Goal: Transaction & Acquisition: Purchase product/service

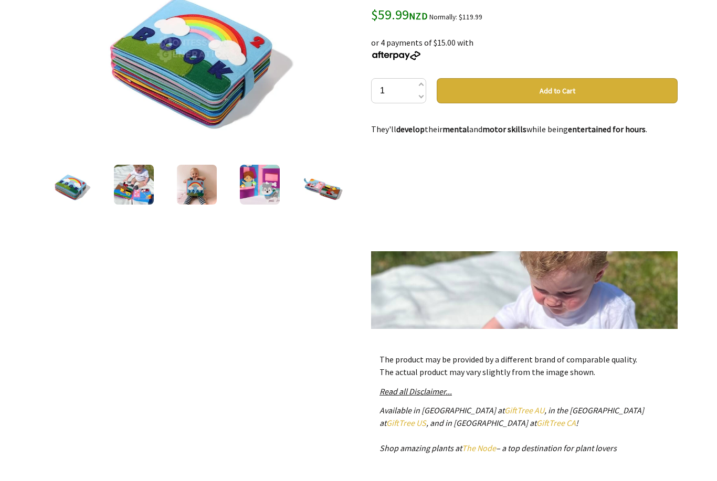
scroll to position [189, 0]
click at [135, 194] on img at bounding box center [134, 185] width 40 height 40
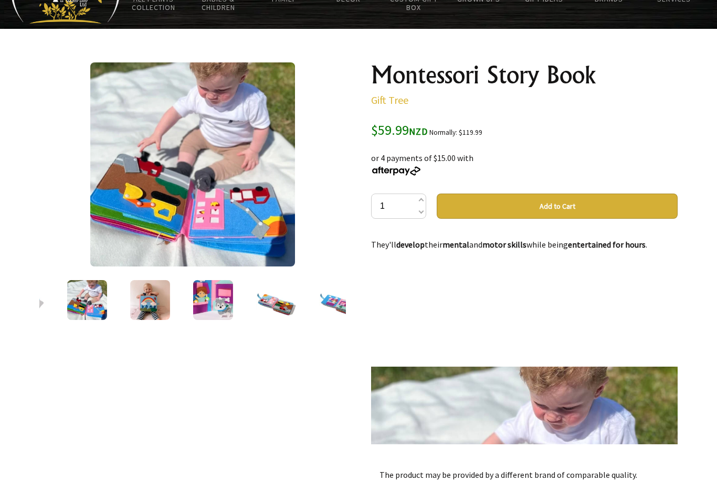
scroll to position [74, 0]
click at [545, 200] on button "Add to Cart" at bounding box center [557, 206] width 241 height 25
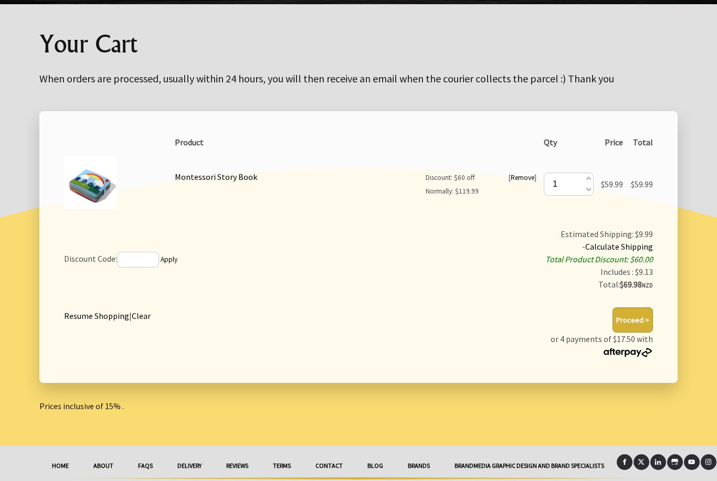
click at [98, 315] on link "Resume Shopping" at bounding box center [96, 316] width 65 height 10
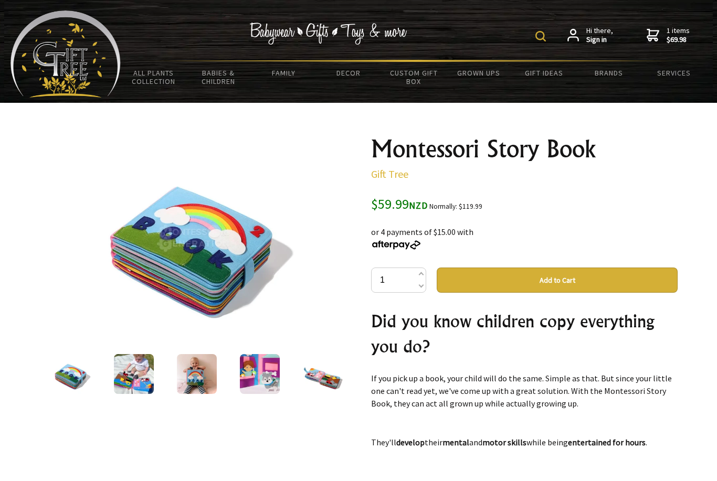
click at [538, 43] on form at bounding box center [542, 35] width 15 height 18
click at [538, 41] on img at bounding box center [540, 36] width 10 height 10
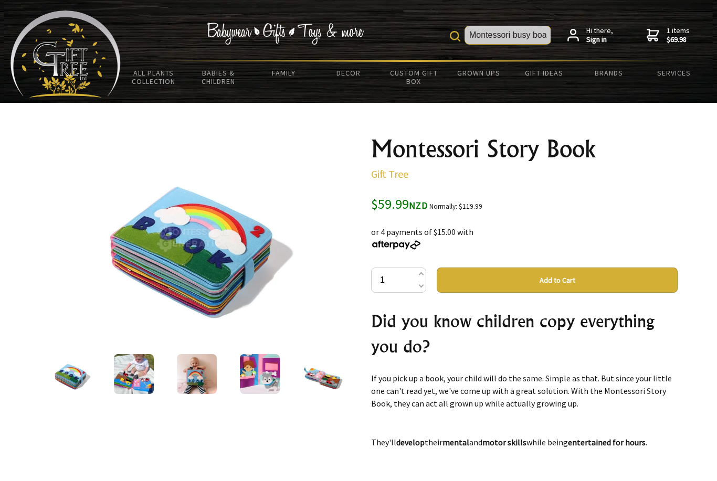
type input "Montessori busy board"
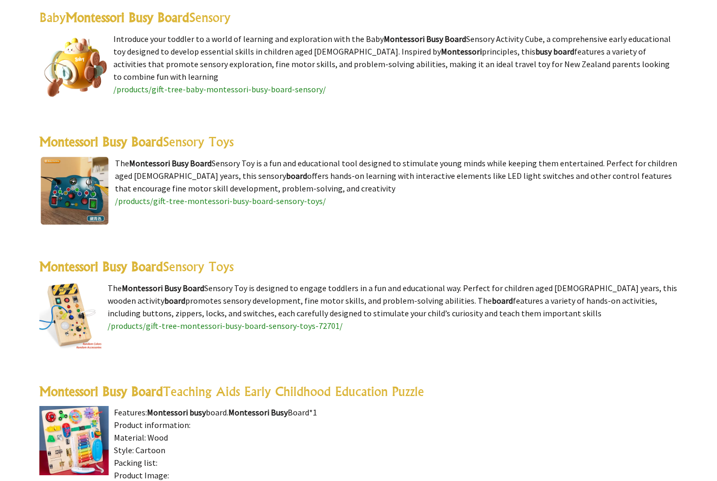
scroll to position [588, 0]
click at [97, 269] on highlight "Montessori Busy Board" at bounding box center [100, 267] width 123 height 16
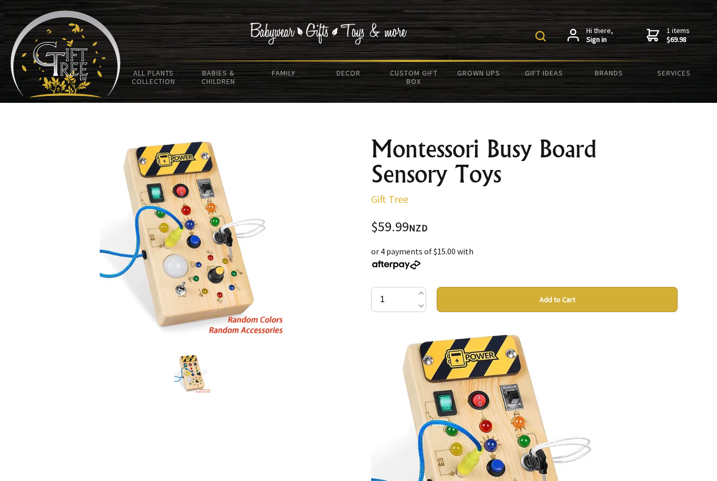
click at [558, 297] on button "Add to Cart" at bounding box center [557, 299] width 241 height 25
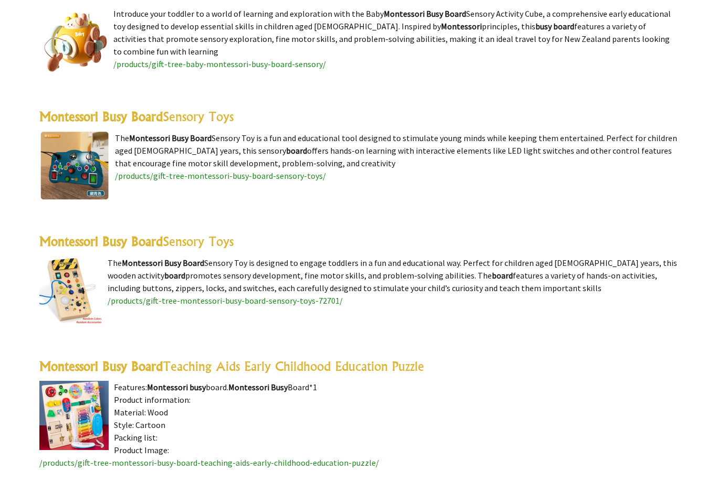
scroll to position [611, 0]
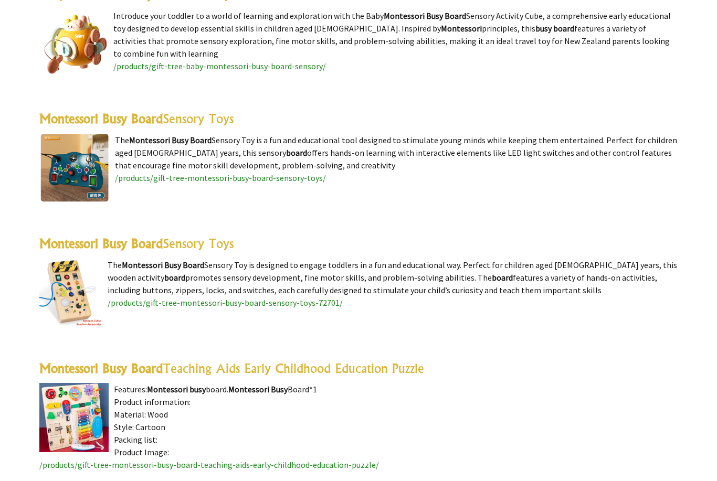
click at [81, 169] on img at bounding box center [74, 168] width 70 height 69
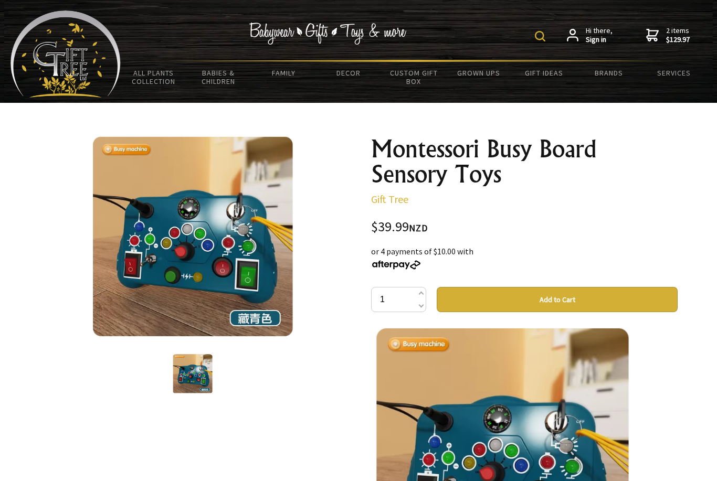
scroll to position [67, 0]
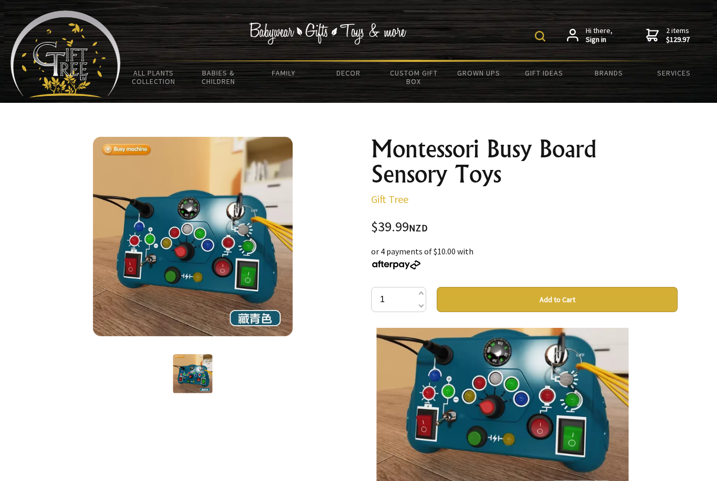
click at [142, 290] on img at bounding box center [193, 238] width 208 height 204
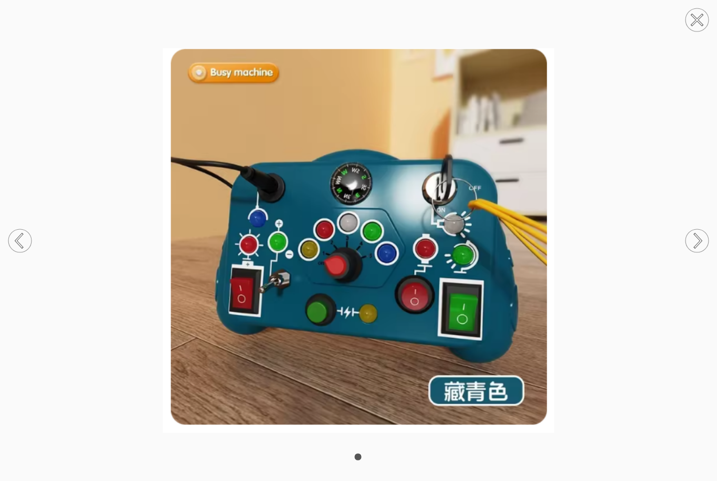
click at [695, 245] on circle at bounding box center [696, 240] width 23 height 23
click at [699, 241] on circle at bounding box center [696, 240] width 23 height 23
click at [699, 244] on icon at bounding box center [698, 240] width 6 height 13
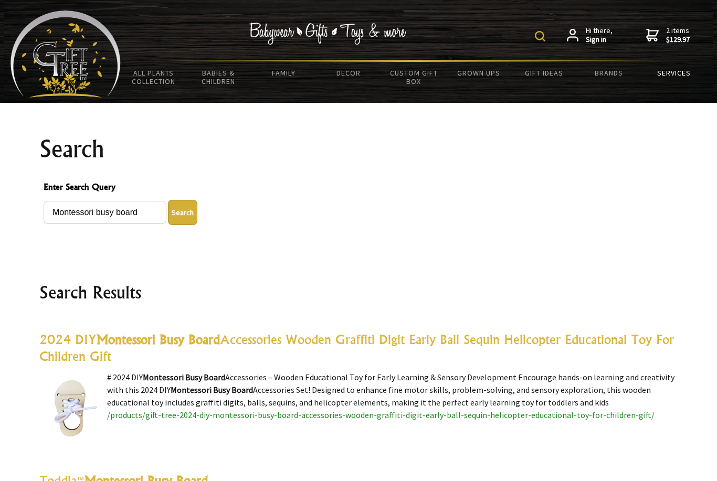
click at [670, 77] on link "Services" at bounding box center [673, 73] width 65 height 22
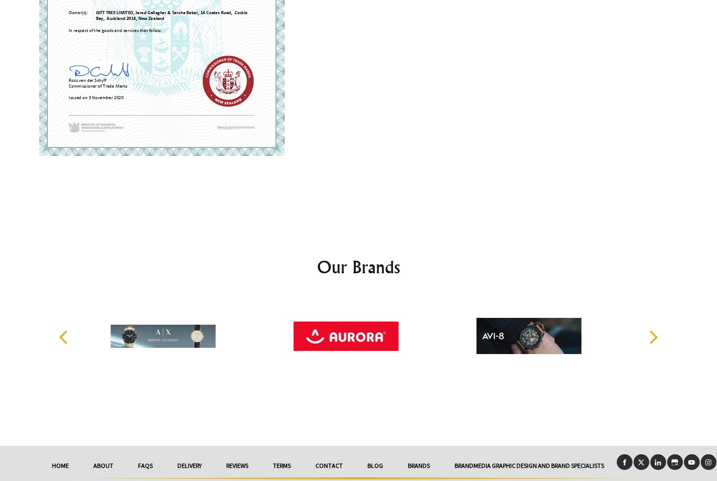
click at [657, 336] on icon "Next" at bounding box center [653, 338] width 14 height 14
